Goal: Task Accomplishment & Management: Manage account settings

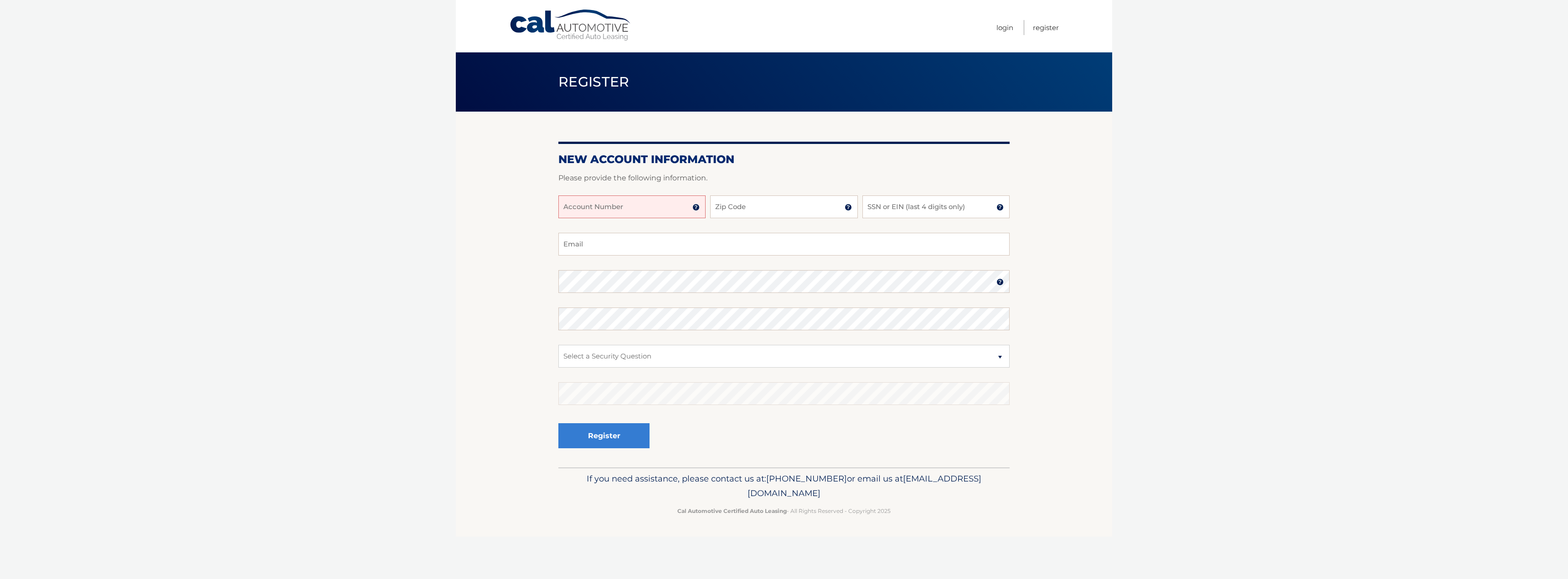
click at [641, 215] on input "Account Number" at bounding box center [632, 207] width 147 height 23
click at [632, 212] on input "Account Number" at bounding box center [632, 207] width 147 height 23
type input "44455988036"
click at [772, 207] on input "Zip Code" at bounding box center [784, 207] width 147 height 23
type input "11741"
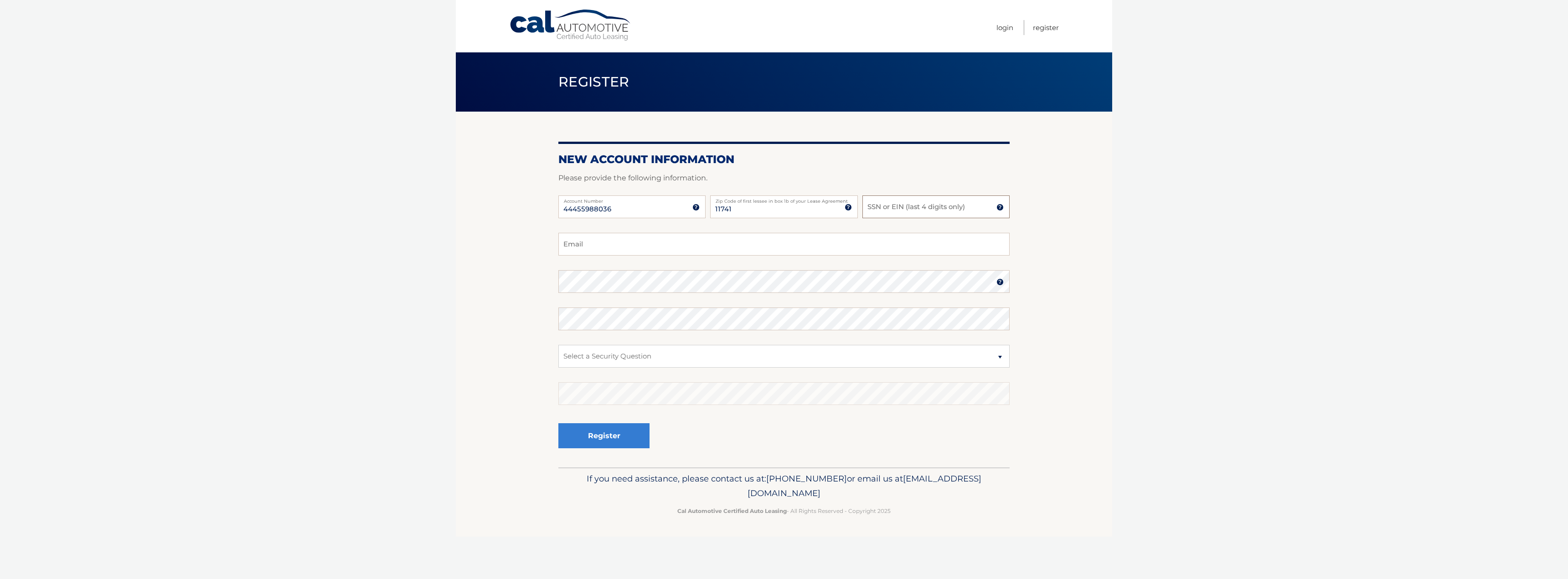
click at [919, 209] on input "SSN or EIN (last 4 digits only)" at bounding box center [936, 207] width 147 height 23
type input "7495"
click at [823, 212] on input "11741" at bounding box center [784, 207] width 147 height 23
click at [658, 251] on input "Email" at bounding box center [784, 244] width 451 height 23
type input "diegocarvajal95@gmail.com"
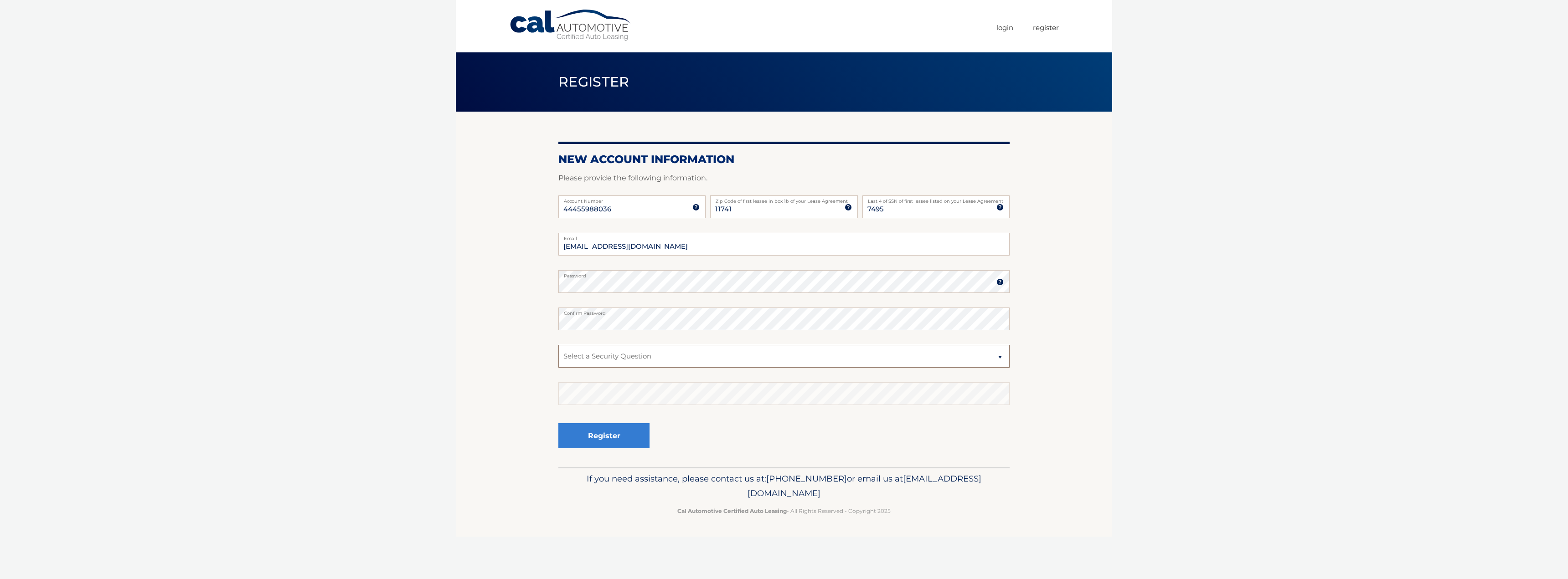
click at [654, 357] on select "Select a Security Question What was the name of your elementary school? What is…" at bounding box center [784, 356] width 451 height 23
click at [559, 345] on select "Select a Security Question What was the name of your elementary school? What is…" at bounding box center [784, 356] width 451 height 23
click at [618, 360] on select "Select a Security Question What was the name of your elementary school? What is…" at bounding box center [784, 356] width 451 height 23
select select "1"
click at [559, 345] on select "Select a Security Question What was the name of your elementary school? What is…" at bounding box center [784, 356] width 451 height 23
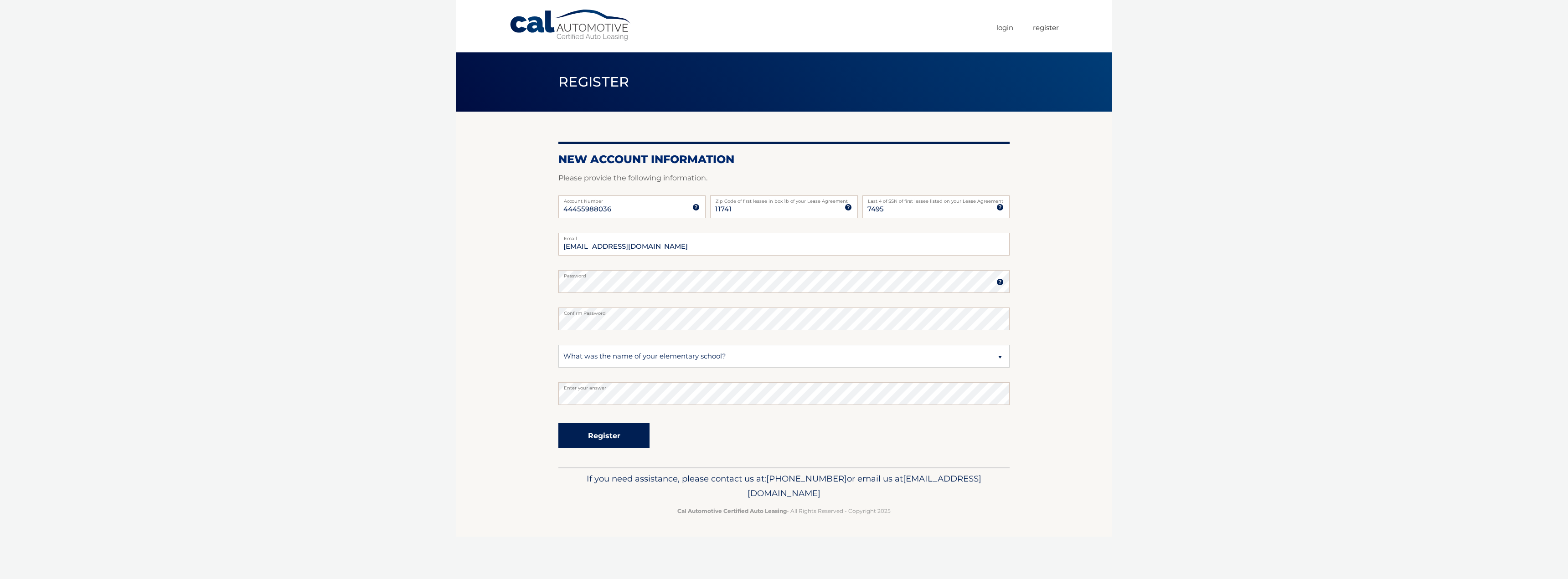
click at [597, 430] on button "Register" at bounding box center [604, 435] width 91 height 25
drag, startPoint x: 615, startPoint y: 440, endPoint x: 624, endPoint y: 451, distance: 14.2
click at [625, 452] on div "Register" at bounding box center [604, 436] width 91 height 33
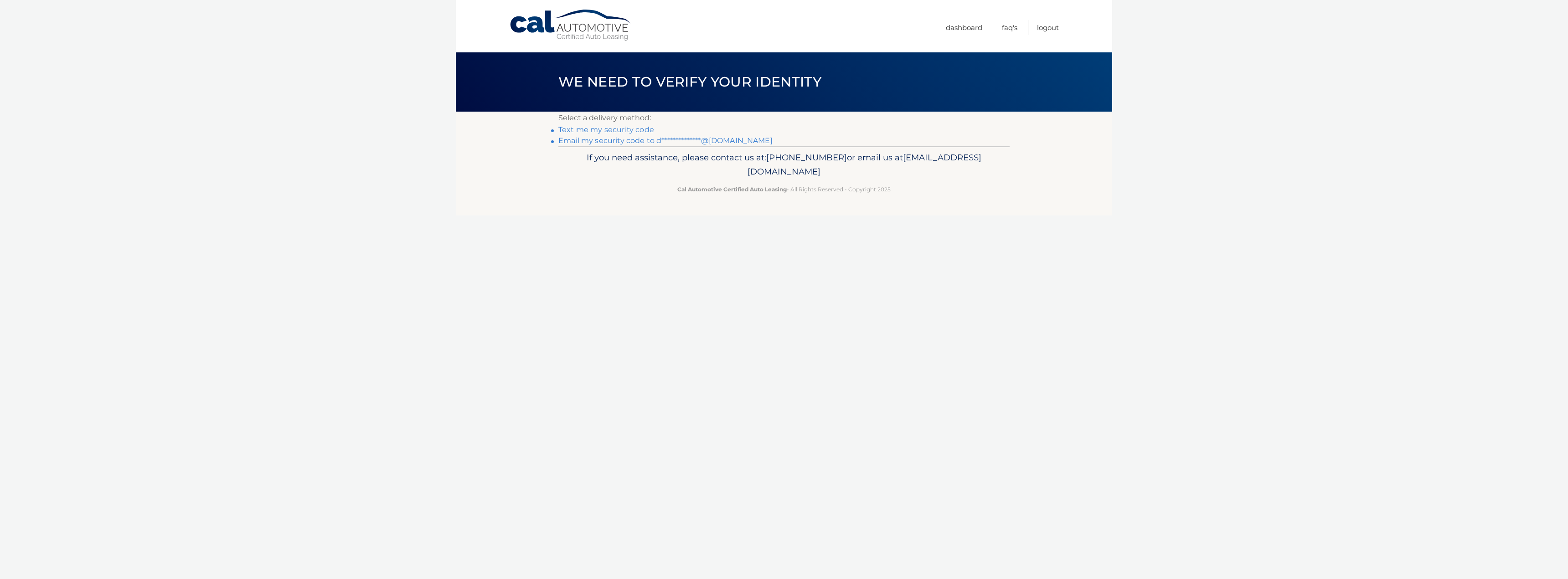
click at [606, 142] on link "**********" at bounding box center [665, 141] width 214 height 8
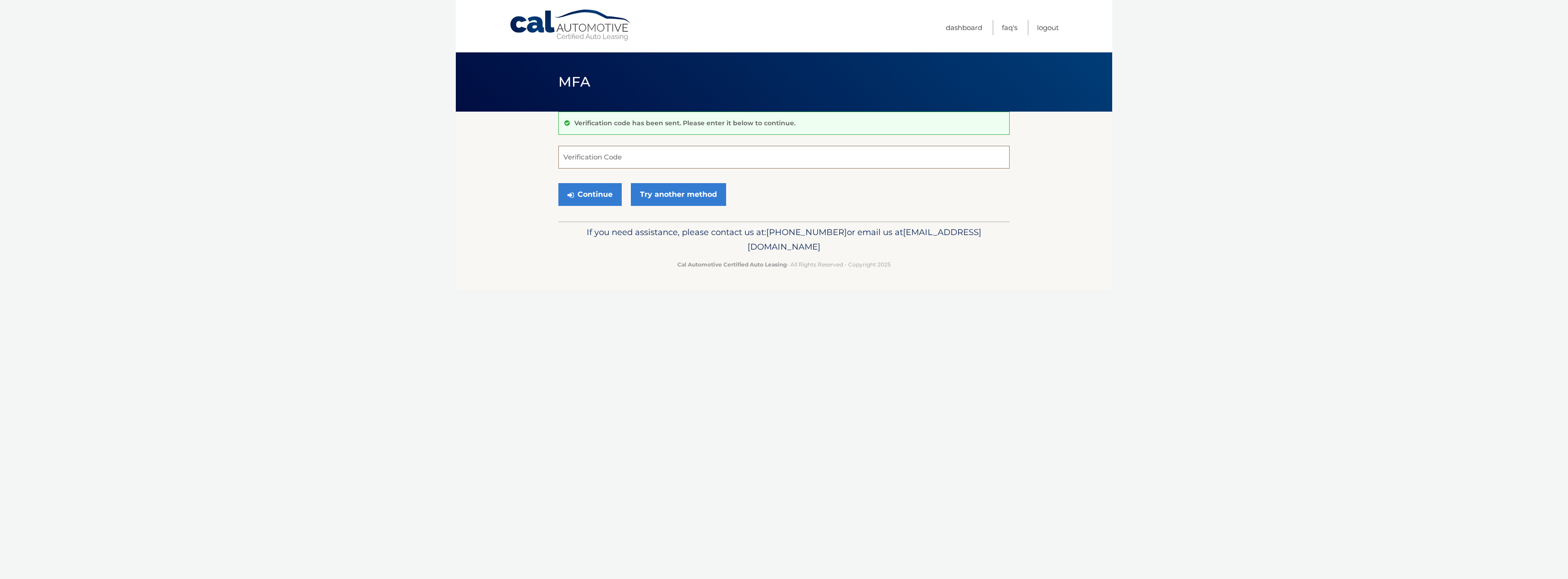
click at [603, 154] on input "Verification Code" at bounding box center [784, 157] width 451 height 23
click at [697, 154] on input "Verification Code" at bounding box center [784, 157] width 451 height 23
paste input "417236"
click at [605, 195] on button "Continue" at bounding box center [590, 195] width 64 height 23
click at [596, 156] on input "417236" at bounding box center [784, 157] width 451 height 23
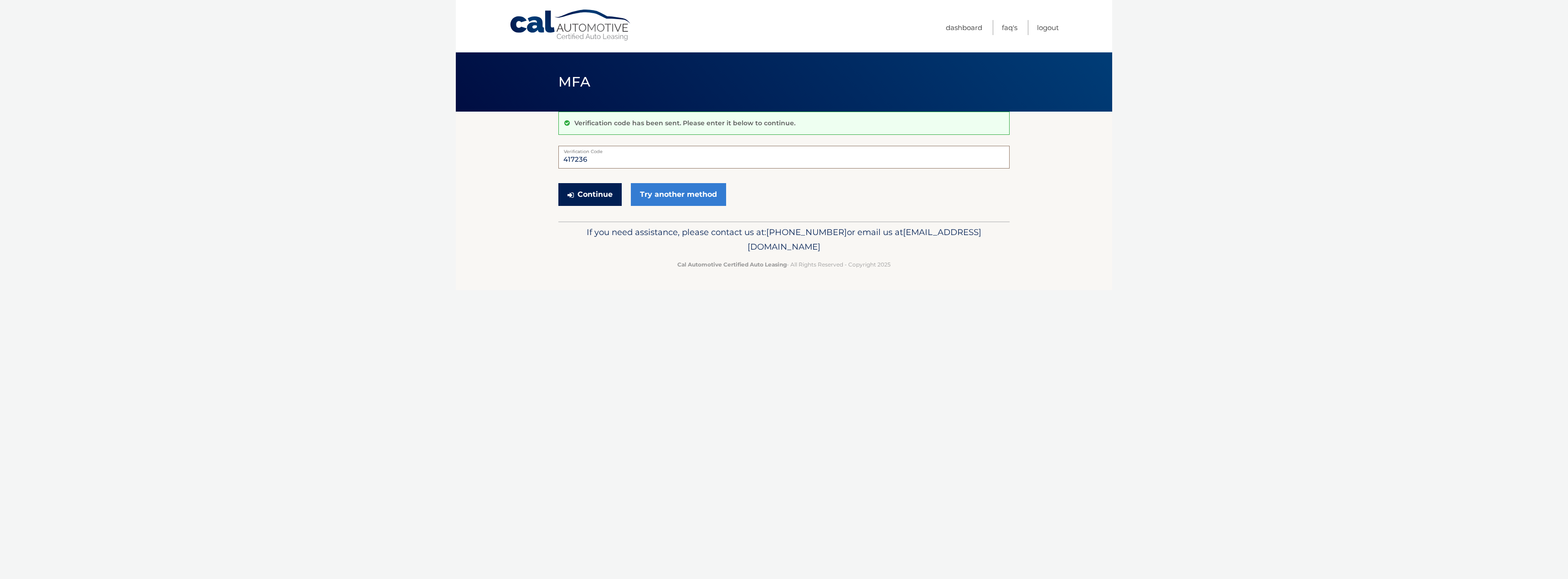
type input "417236"
click at [591, 201] on button "Continue" at bounding box center [590, 195] width 64 height 23
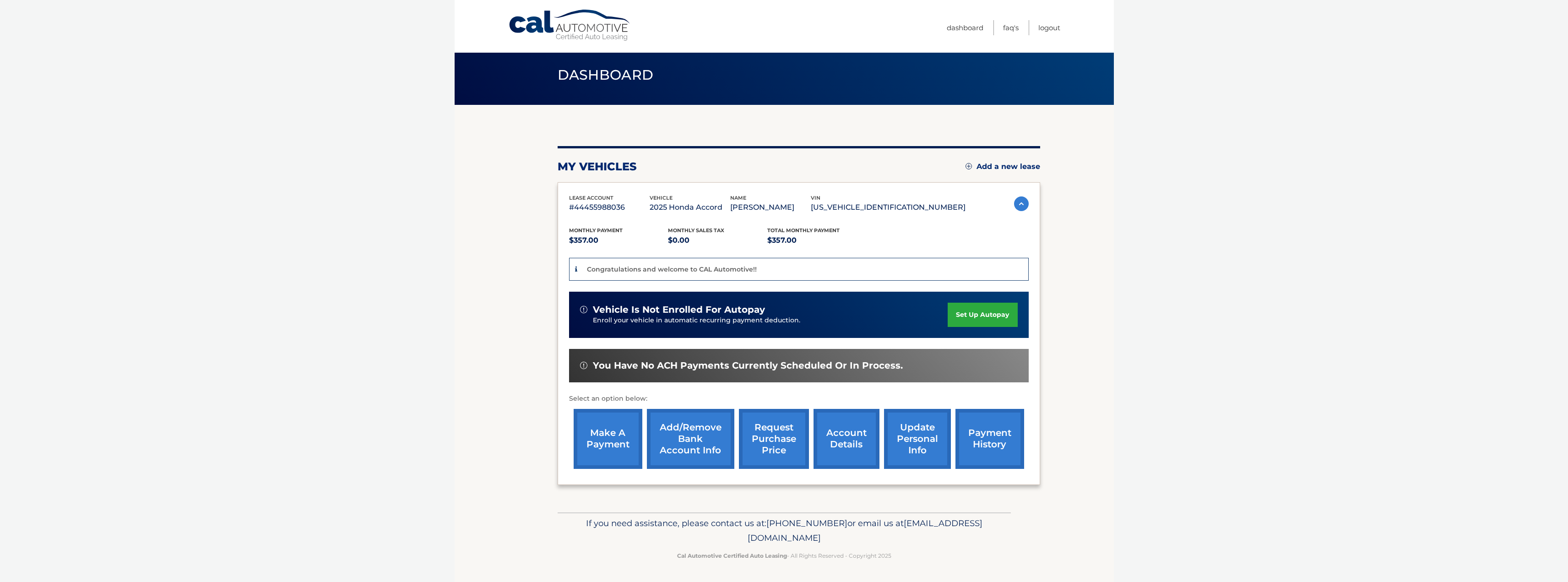
scroll to position [20, 0]
click at [959, 314] on link "set up autopay" at bounding box center [983, 315] width 70 height 24
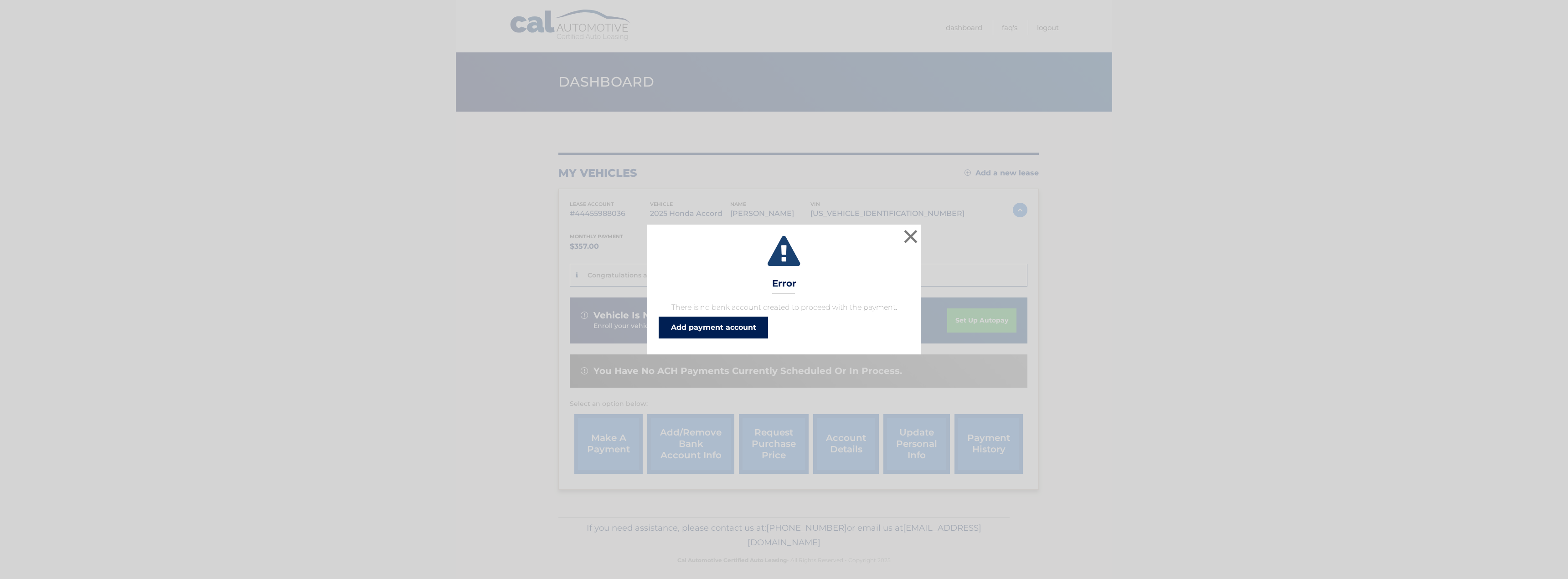
click at [740, 331] on link "Add payment account" at bounding box center [713, 328] width 110 height 22
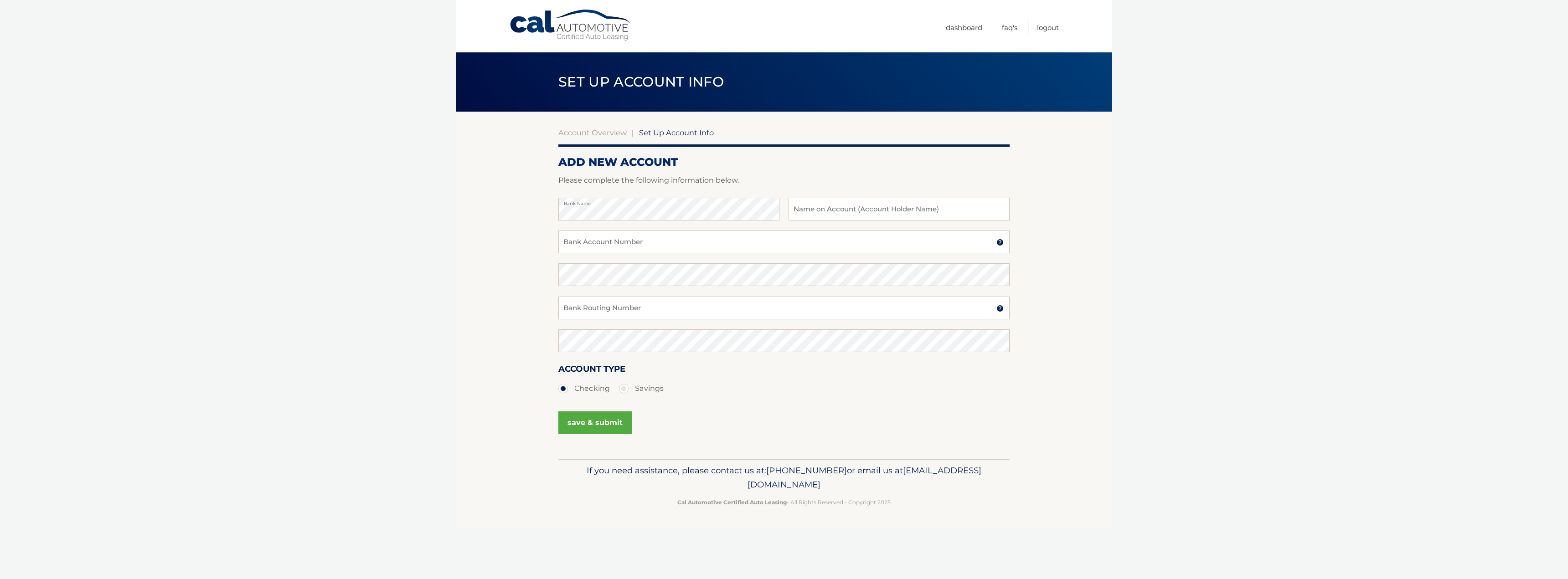
click at [837, 213] on div "Bank Name Name on Account (Account Holder Name)" at bounding box center [784, 214] width 451 height 33
click at [835, 206] on input "text" at bounding box center [899, 209] width 221 height 23
type input "[PERSON_NAME] [PERSON_NAME]"
click at [685, 242] on input "Bank Account Number" at bounding box center [784, 242] width 451 height 23
click at [600, 306] on input "Bank Routing Number" at bounding box center [784, 308] width 451 height 23
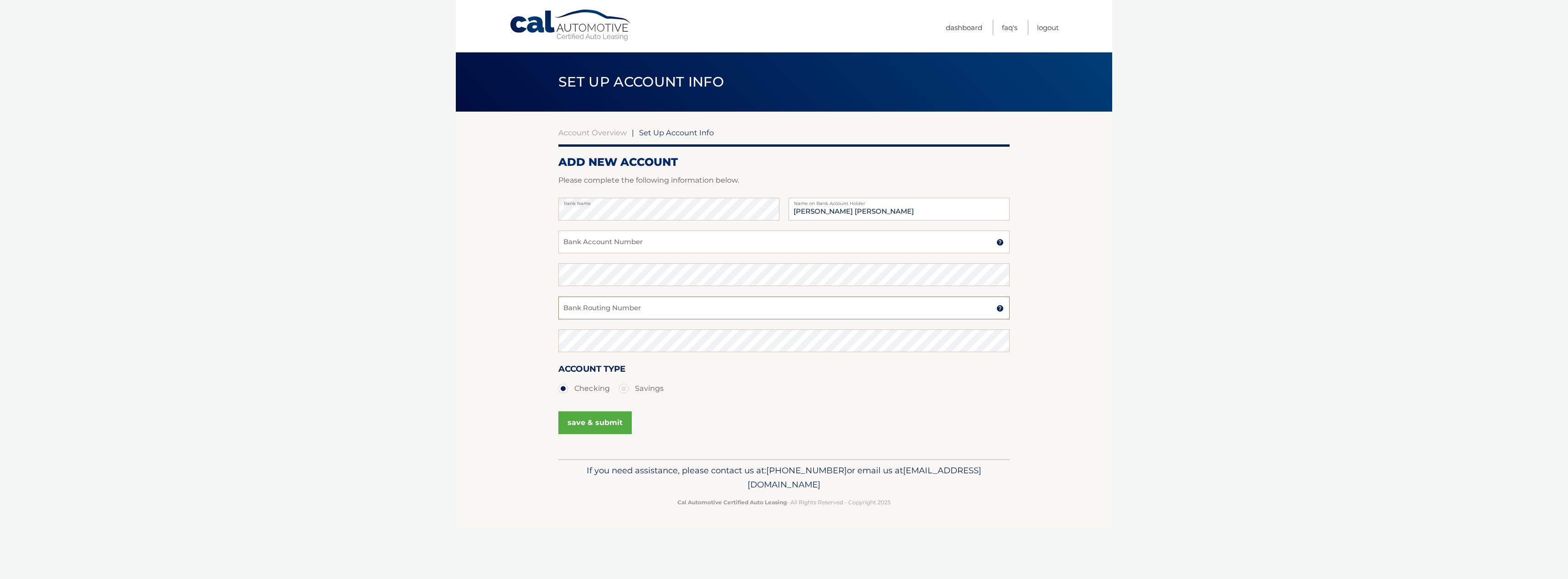
paste input "121000358"
type input "121000358"
click at [631, 248] on input "Bank Account Number" at bounding box center [784, 242] width 451 height 23
paste input "325016802317"
type input "325016802317"
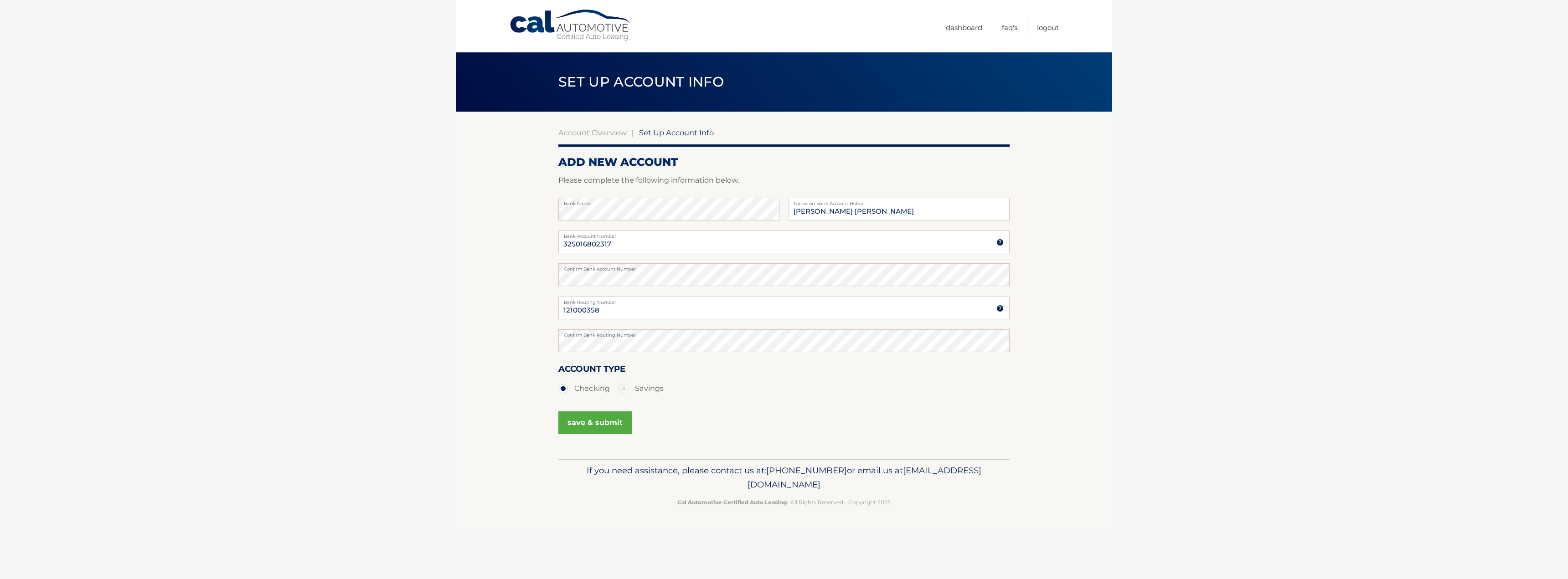
click at [605, 425] on button "save & submit" at bounding box center [595, 423] width 74 height 23
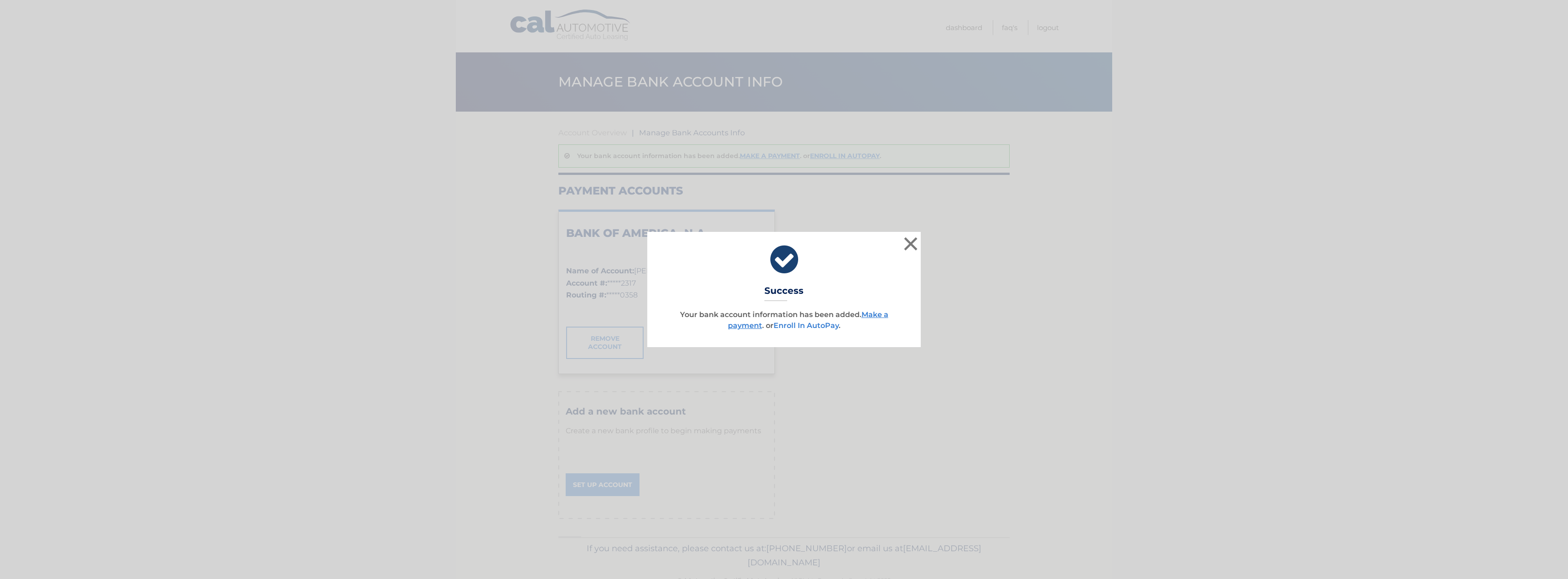
click at [813, 326] on link "Enroll In AutoPay" at bounding box center [806, 326] width 65 height 8
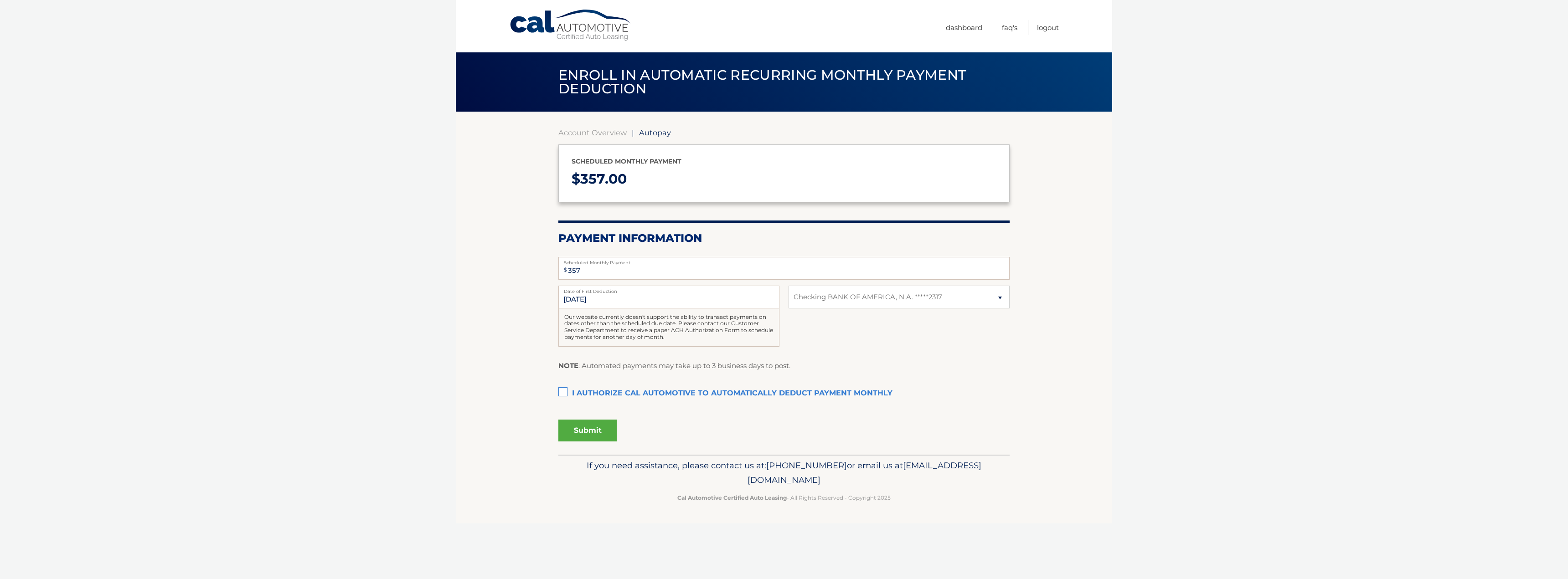
select select "MWJhMWZmZjItYWIwMy00ZTY0LTkyMDQtYmU2OTFiZTVlZDY4"
click at [671, 299] on input "[DATE]" at bounding box center [669, 297] width 221 height 23
click at [919, 300] on select "Select Bank Account Checking BANK OF AMERICA, N.A. *****2317" at bounding box center [899, 297] width 221 height 23
click at [826, 345] on div "9/2/2025 Date of First Deduction Our website currently doesn't support the abil…" at bounding box center [784, 321] width 451 height 71
click at [587, 399] on label "I authorize cal automotive to automatically deduct payment monthly This checkbo…" at bounding box center [784, 394] width 451 height 18
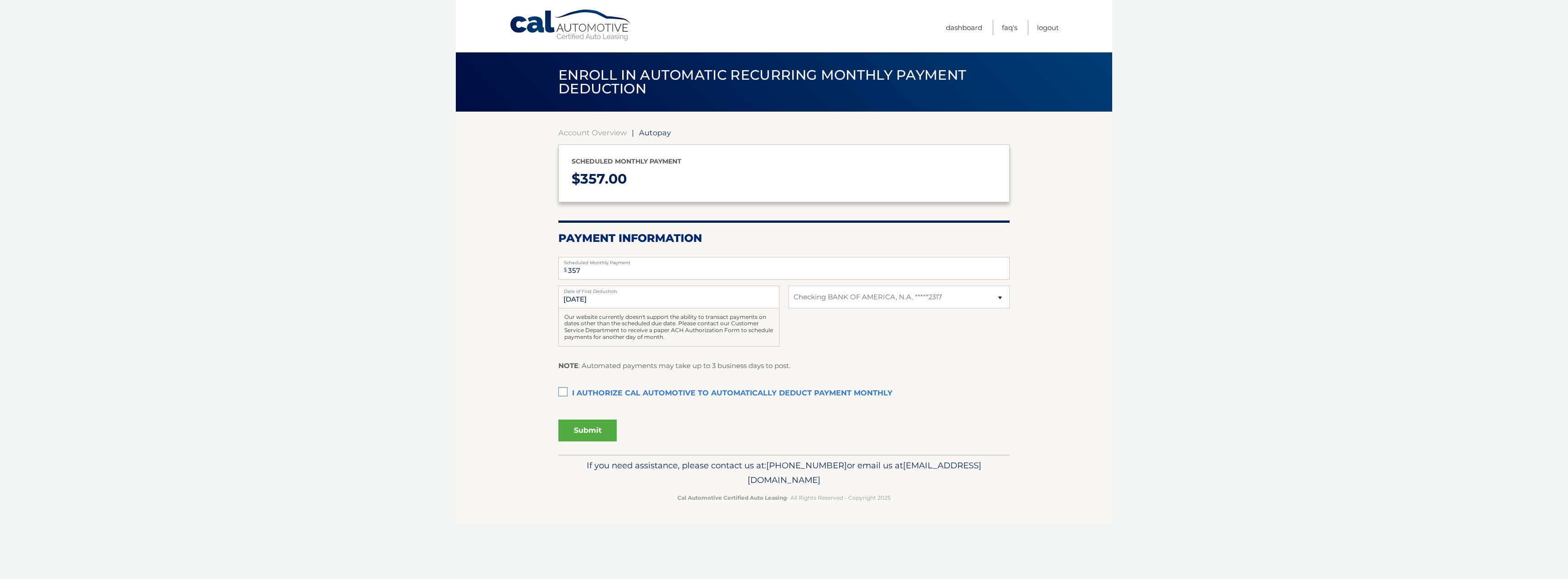
click at [0, 0] on input "I authorize cal automotive to automatically deduct payment monthly This checkbo…" at bounding box center [0, 0] width 0 height 0
click at [585, 426] on button "Submit" at bounding box center [588, 430] width 58 height 22
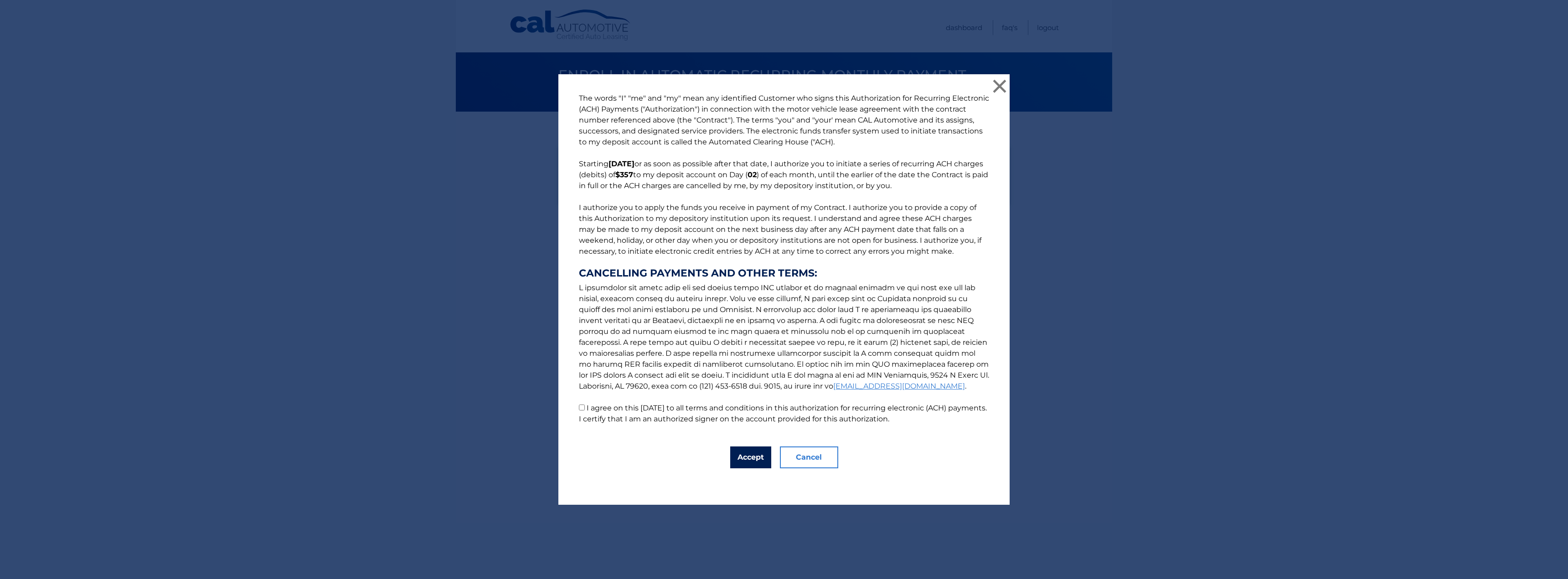
click at [736, 457] on button "Accept" at bounding box center [751, 457] width 41 height 22
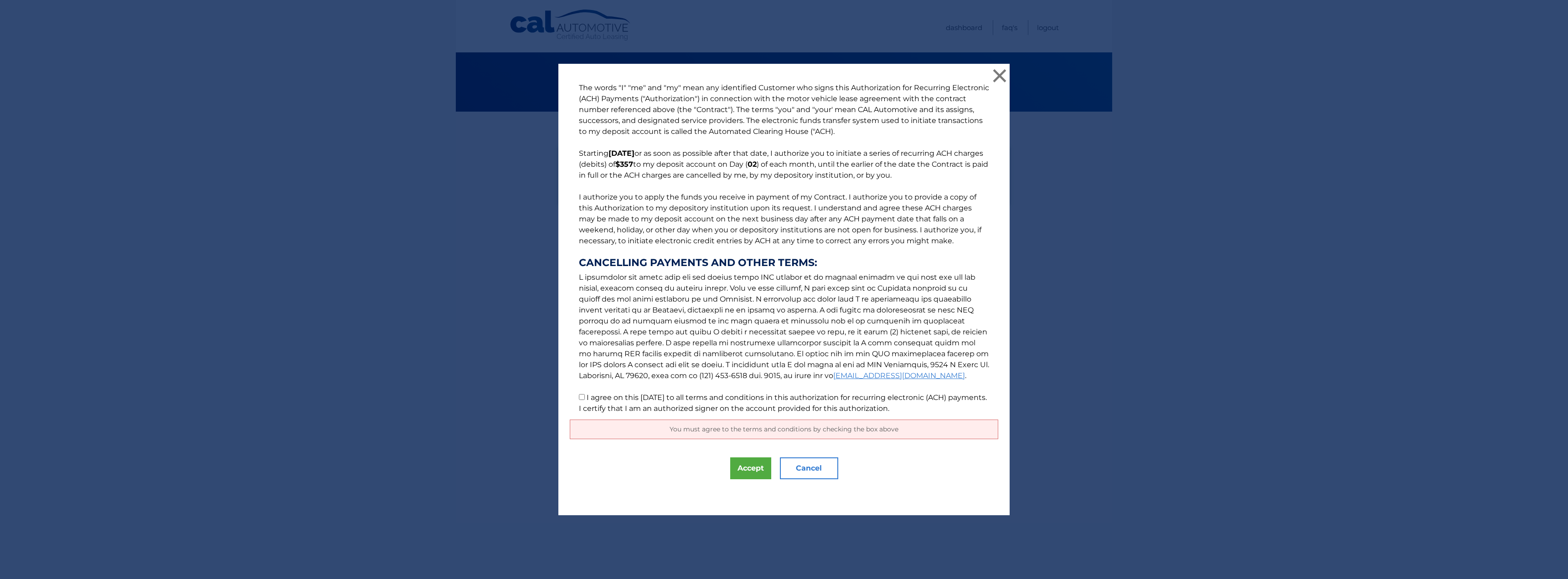
click at [636, 401] on label "I agree on this 08/28/2025 to all terms and conditions in this authorization fo…" at bounding box center [783, 403] width 408 height 20
click at [585, 400] on input "I agree on this 08/28/2025 to all terms and conditions in this authorization fo…" at bounding box center [582, 397] width 6 height 6
checkbox input "true"
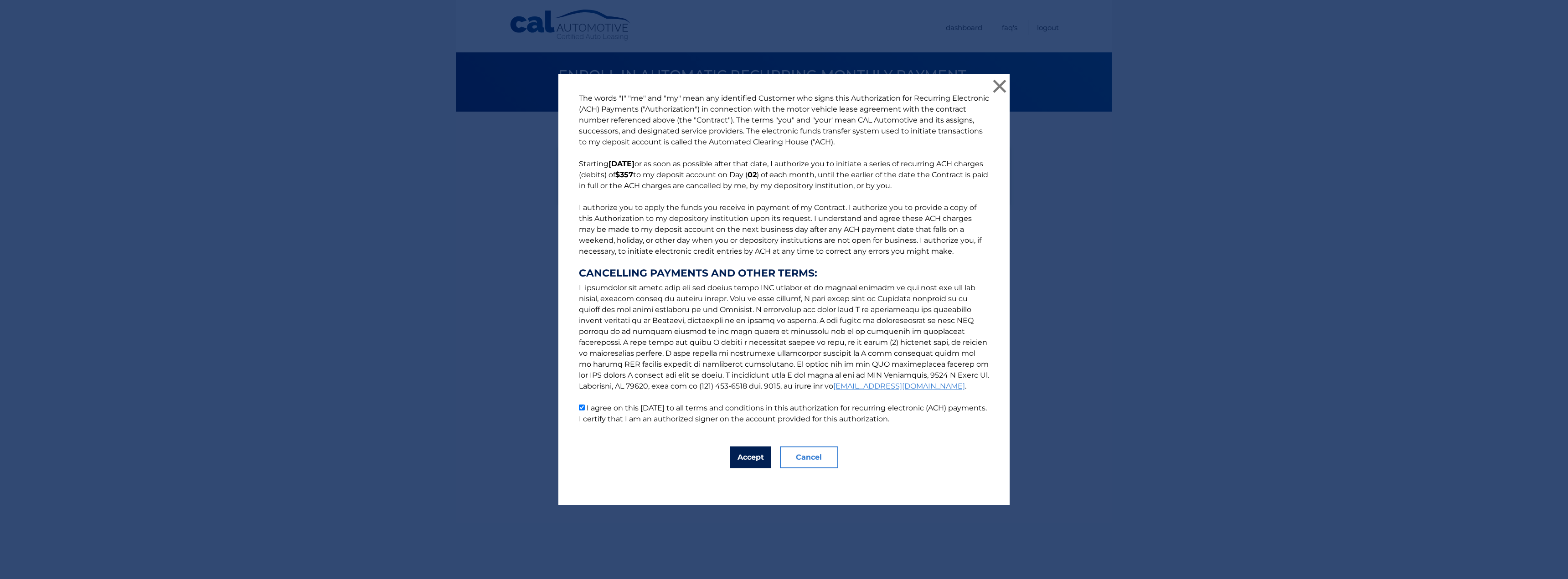
click at [751, 462] on button "Accept" at bounding box center [751, 457] width 41 height 22
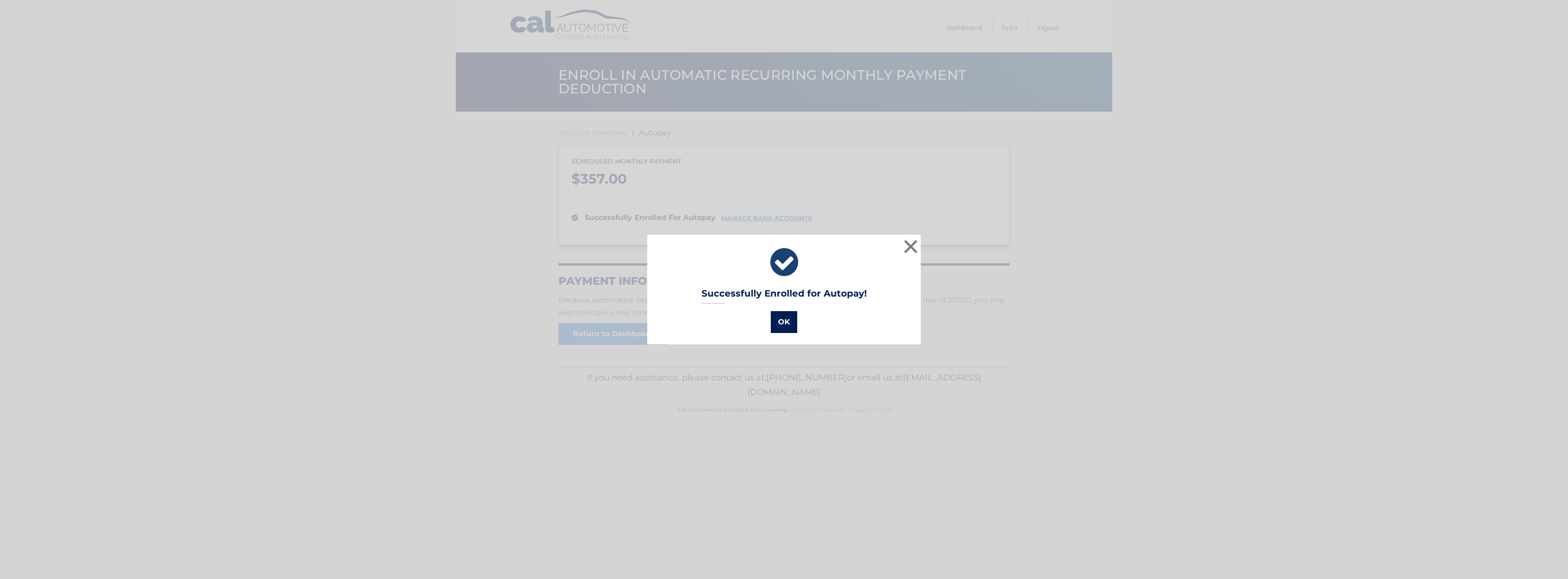
click at [780, 318] on button "OK" at bounding box center [784, 322] width 26 height 22
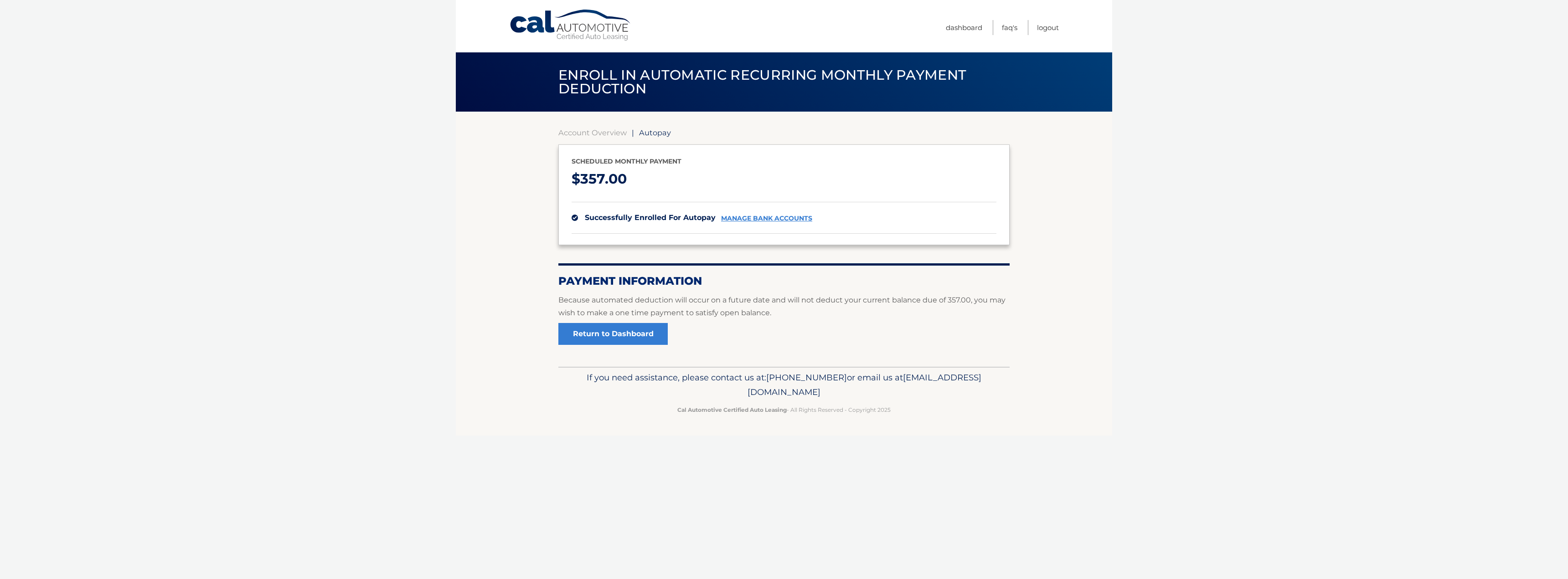
click at [612, 137] on section "Account Overview | Autopay Scheduled monthly payment $ 357.00 successfully enro…" at bounding box center [784, 236] width 451 height 217
click at [605, 127] on div "Account Overview | Autopay Scheduled monthly payment $ 357.00 successfully enro…" at bounding box center [784, 239] width 451 height 256
click at [610, 132] on link "Account Overview" at bounding box center [593, 132] width 69 height 9
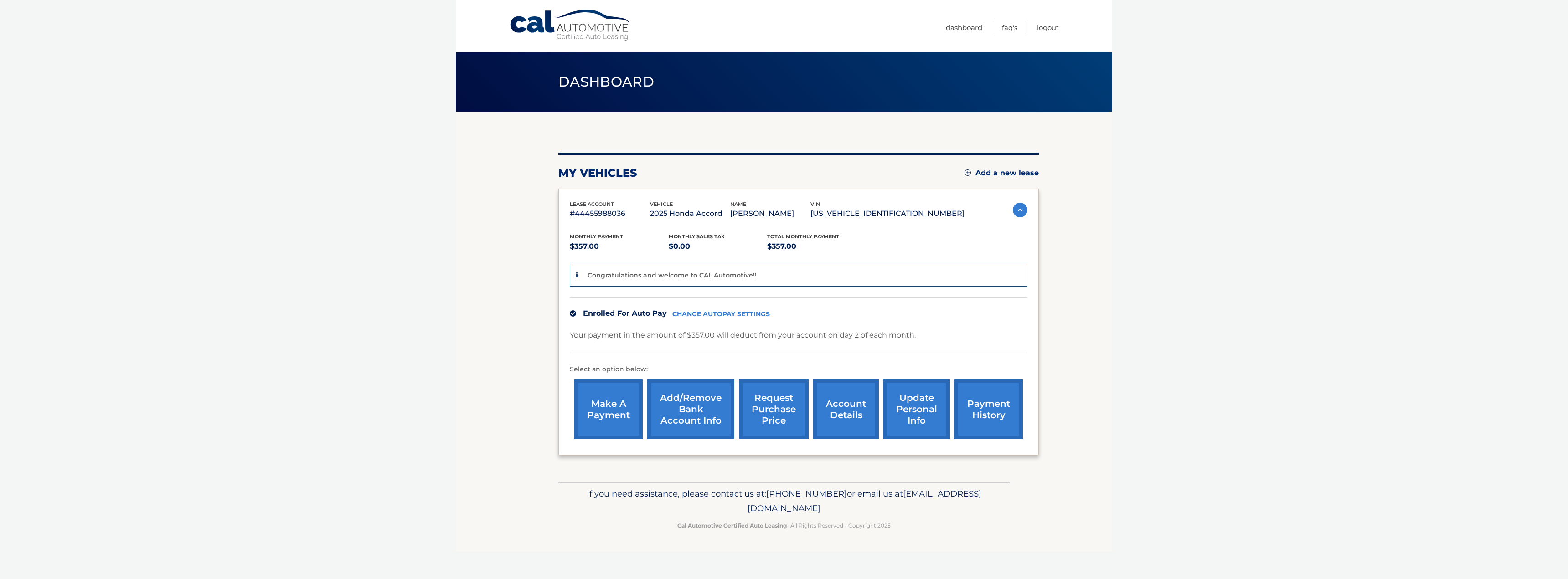
click at [994, 428] on link "payment history" at bounding box center [988, 409] width 69 height 59
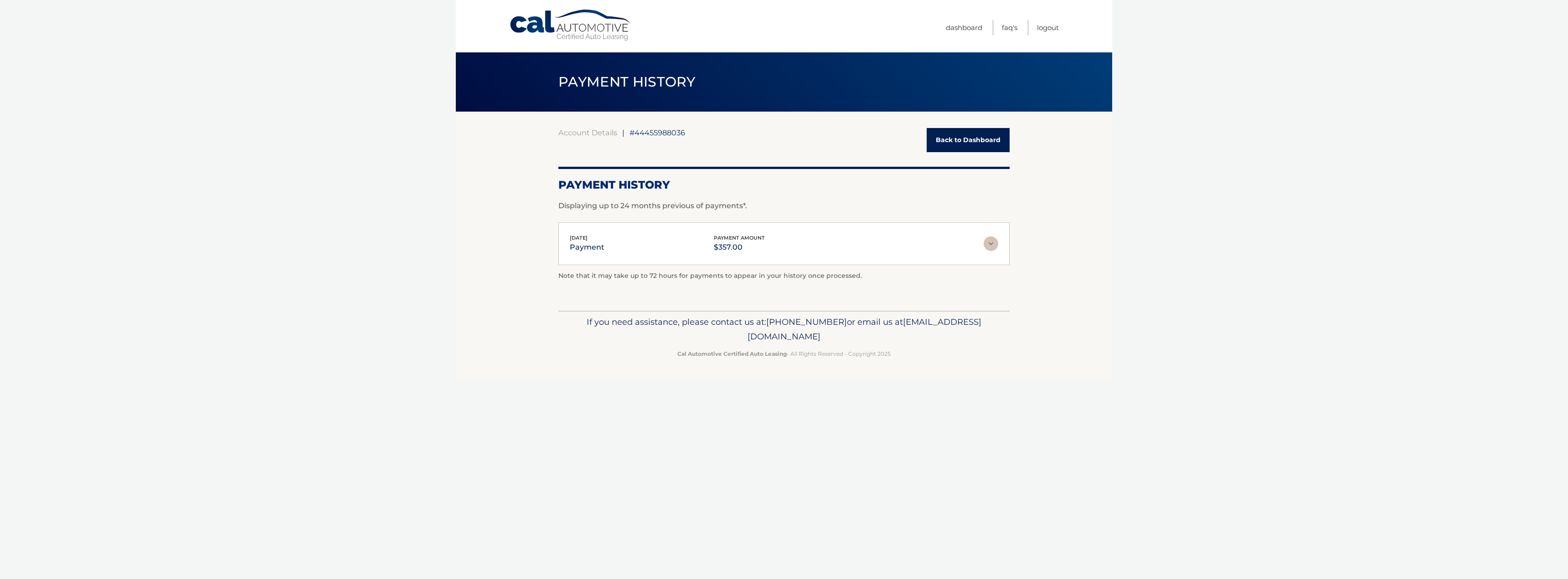
click at [994, 249] on div "[DATE] payment payment amount $357.00 Late Charges $0.00 Miscelleneous Charges*…" at bounding box center [784, 243] width 451 height 43
click at [991, 248] on img at bounding box center [991, 243] width 15 height 15
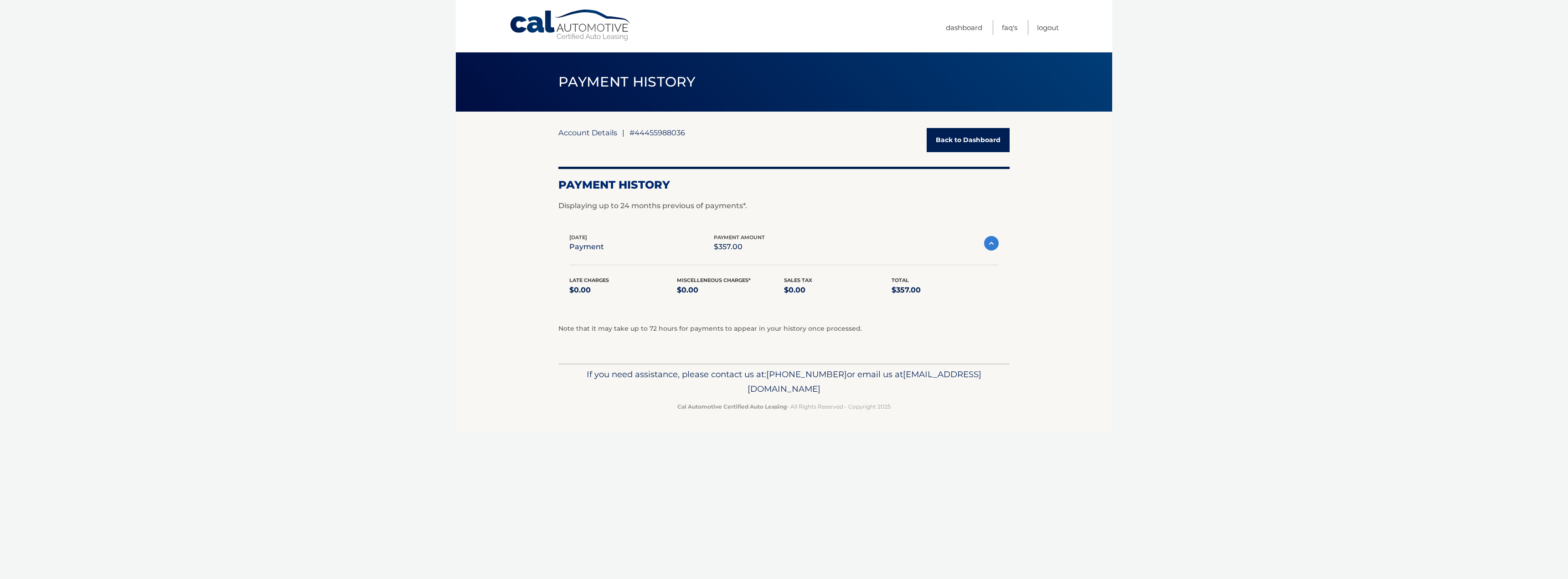
click at [597, 135] on link "Account Details" at bounding box center [588, 132] width 59 height 9
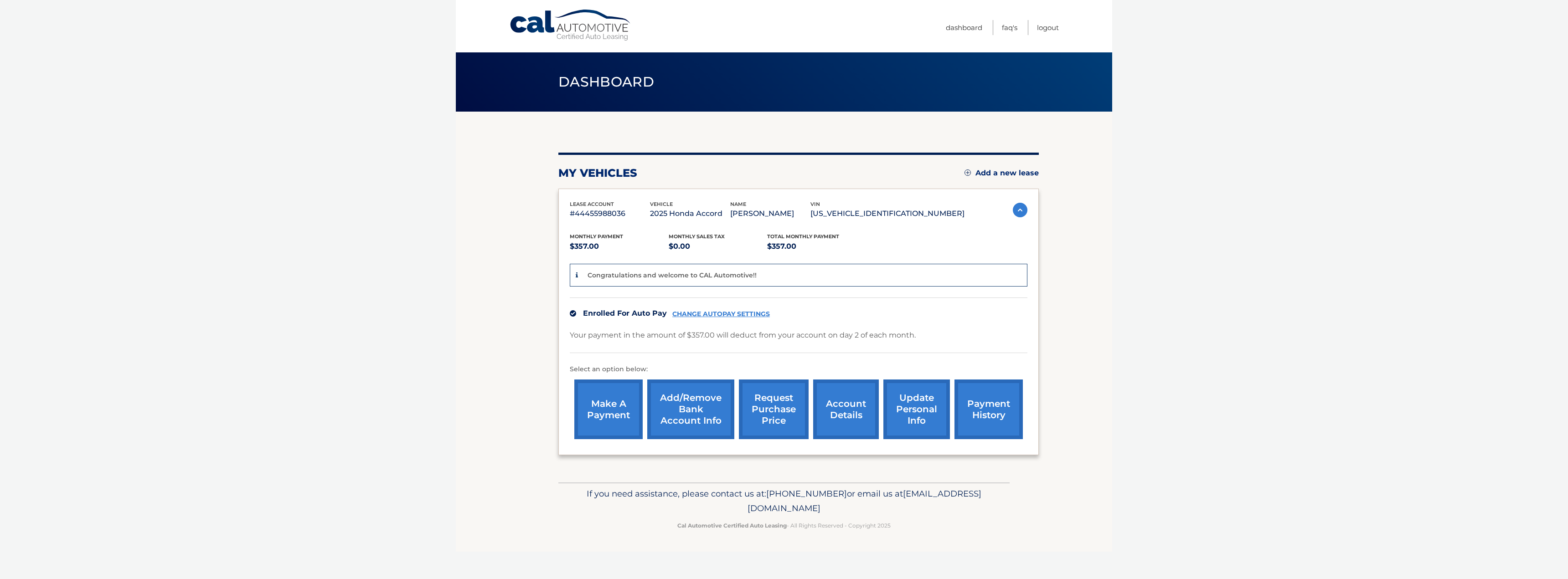
click at [847, 435] on link "account details" at bounding box center [846, 409] width 66 height 59
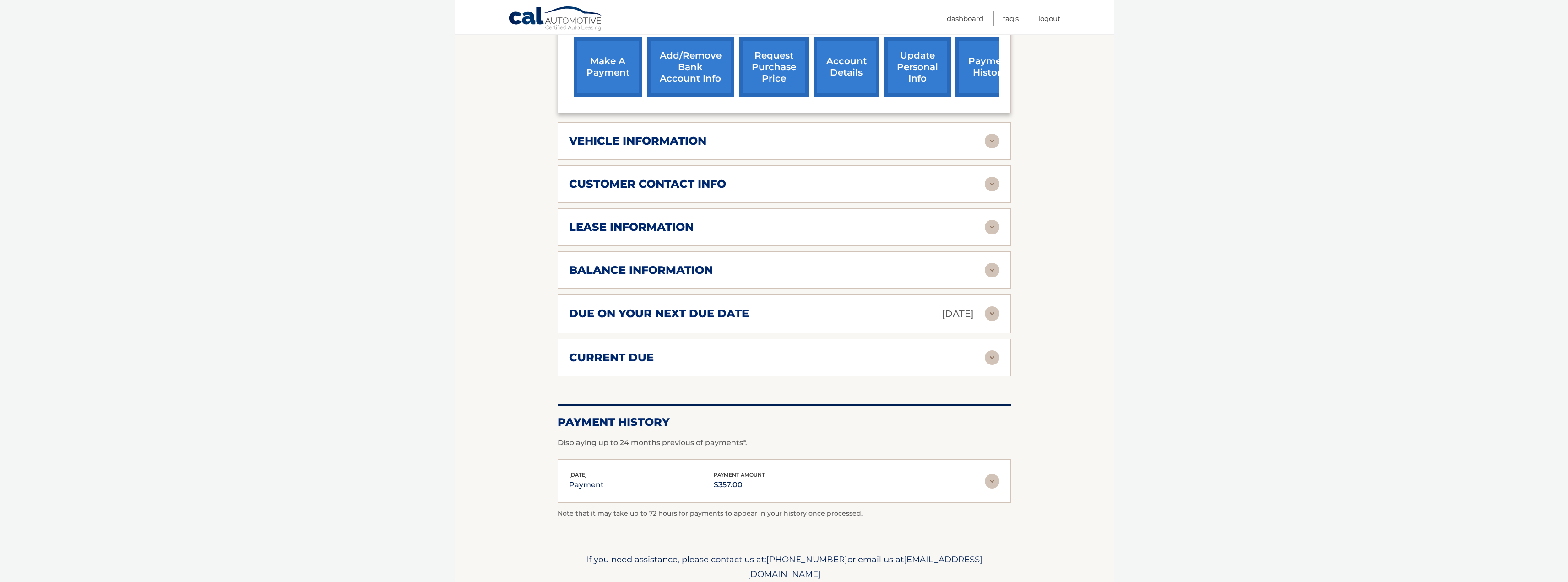
scroll to position [371, 0]
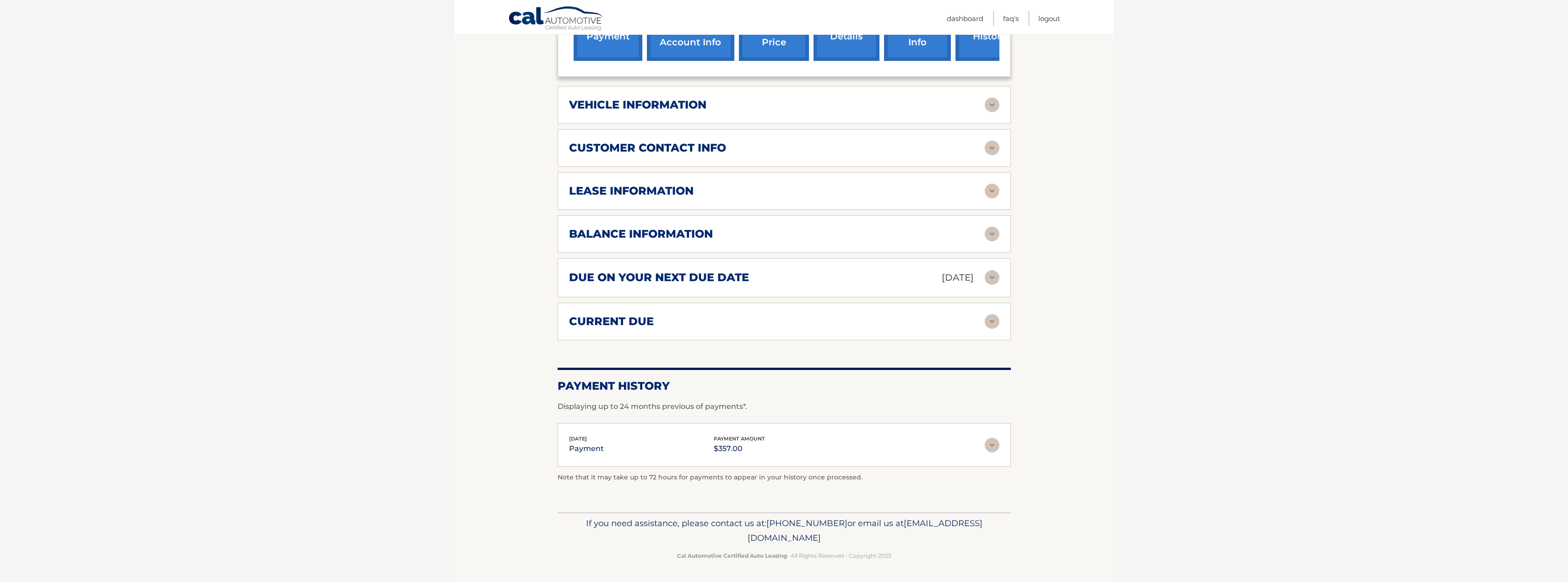
click at [989, 322] on img at bounding box center [992, 322] width 15 height 15
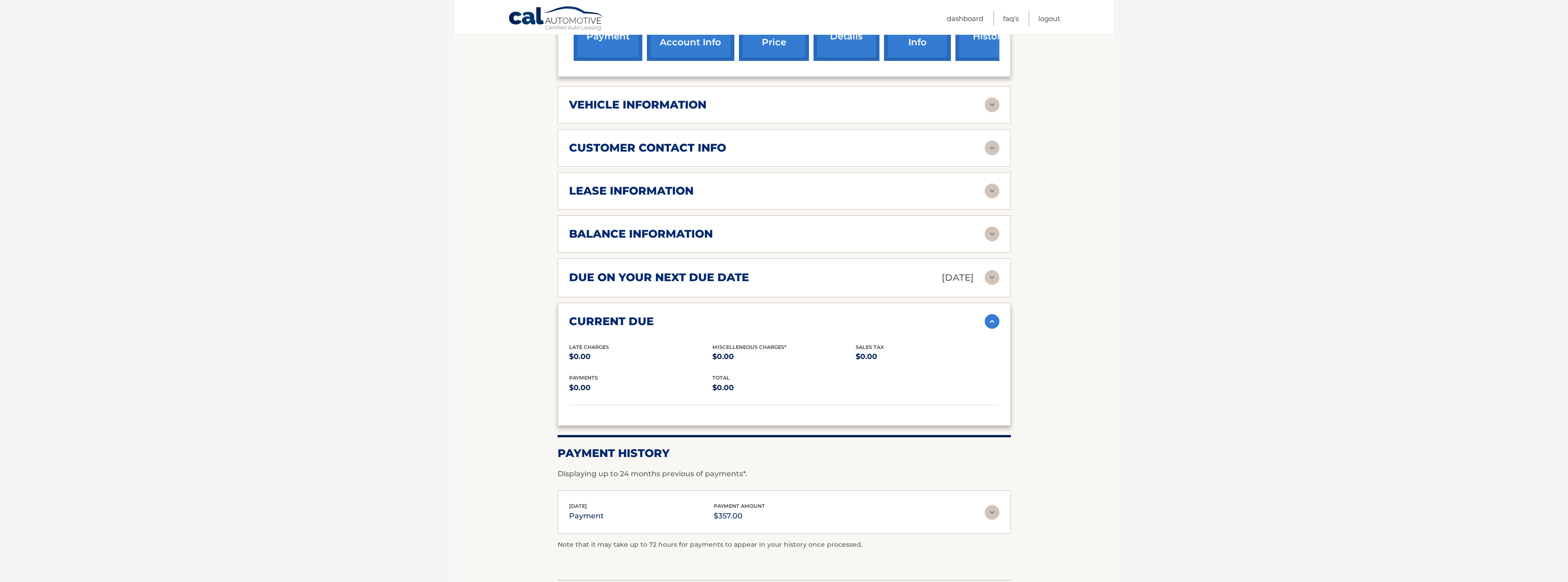
click at [986, 275] on img at bounding box center [992, 277] width 15 height 15
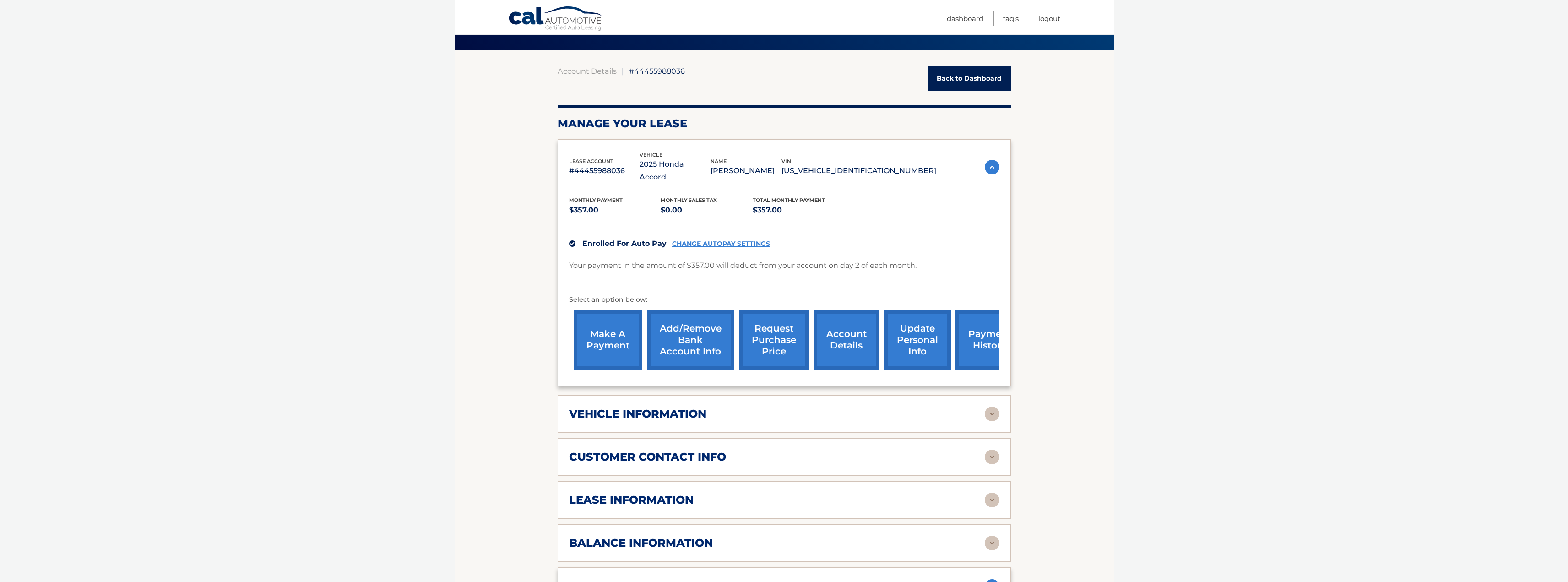
scroll to position [5, 0]
